Goal: Transaction & Acquisition: Purchase product/service

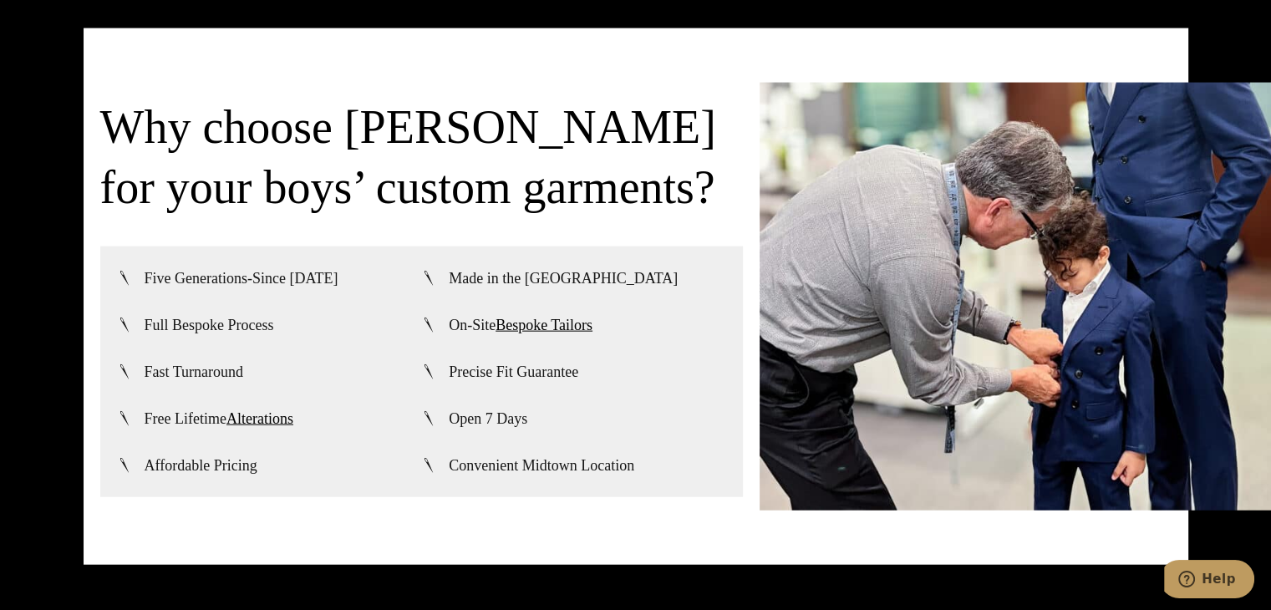
scroll to position [3888, 0]
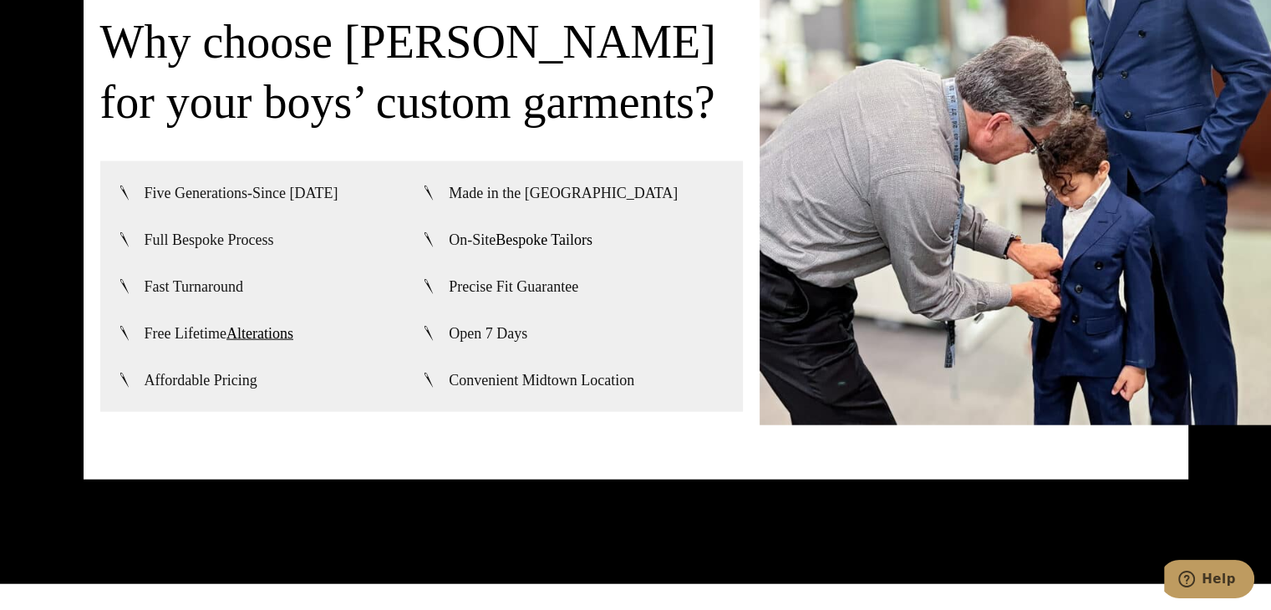
click at [552, 231] on link "Bespoke Tailors" at bounding box center [543, 239] width 97 height 17
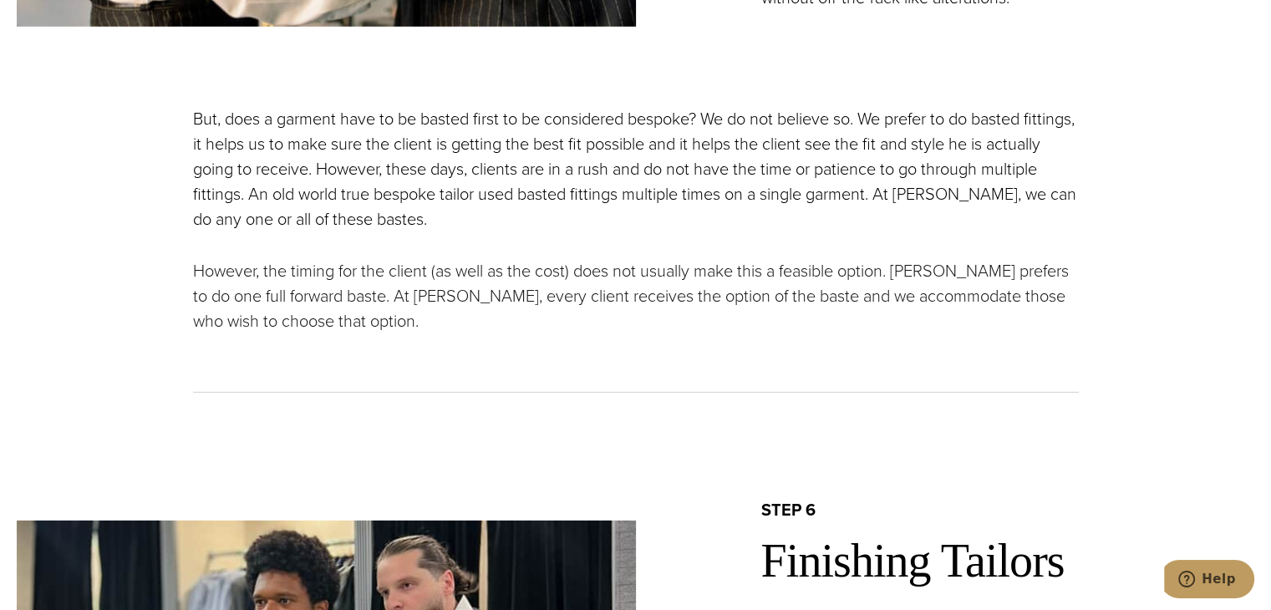
scroll to position [4946, 0]
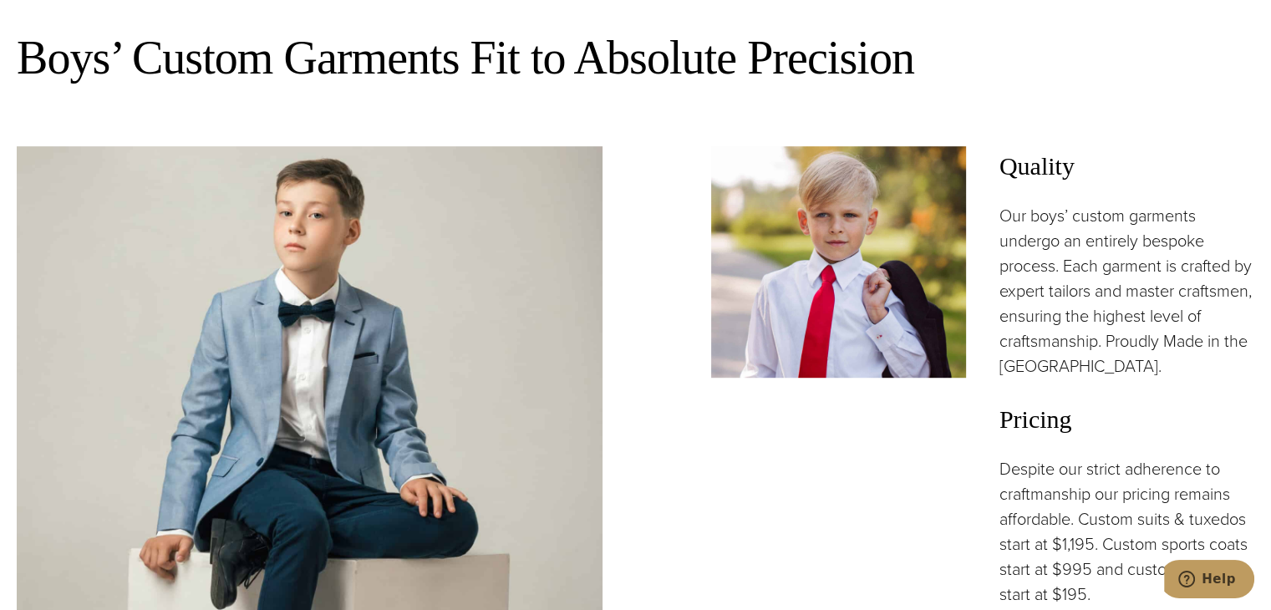
scroll to position [937, 0]
